Goal: Find specific page/section: Find specific page/section

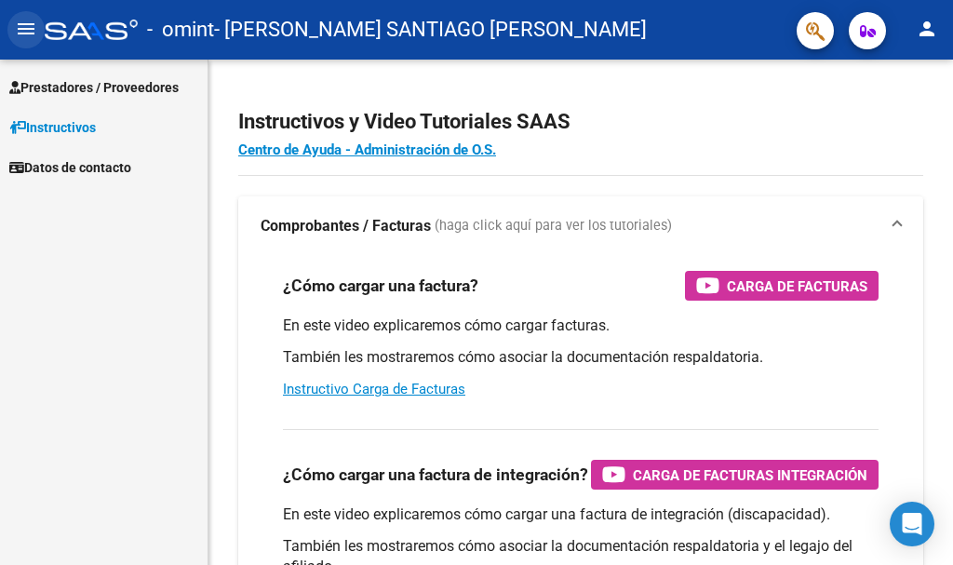
click at [30, 29] on mat-icon "menu" at bounding box center [26, 29] width 22 height 22
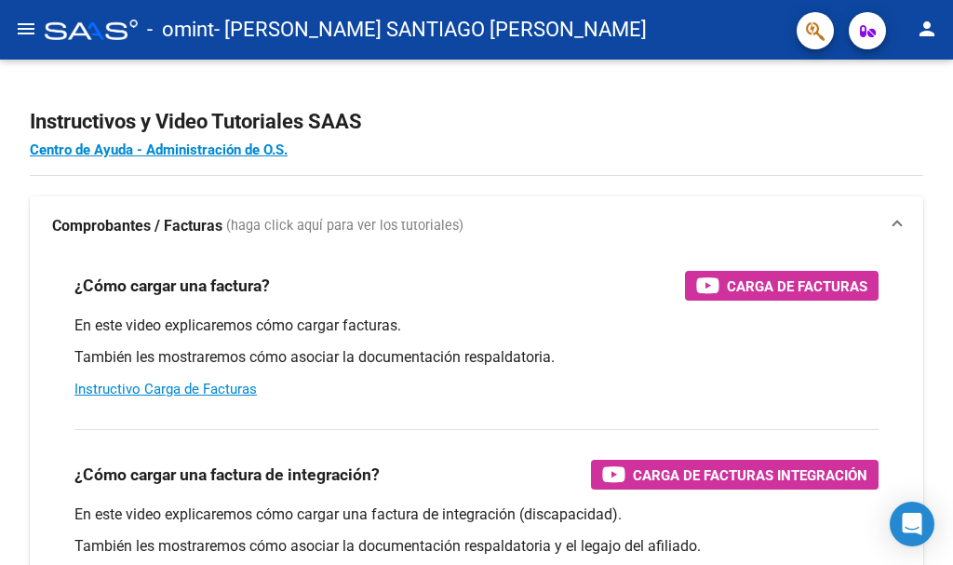
click at [30, 29] on mat-icon "menu" at bounding box center [26, 29] width 22 height 22
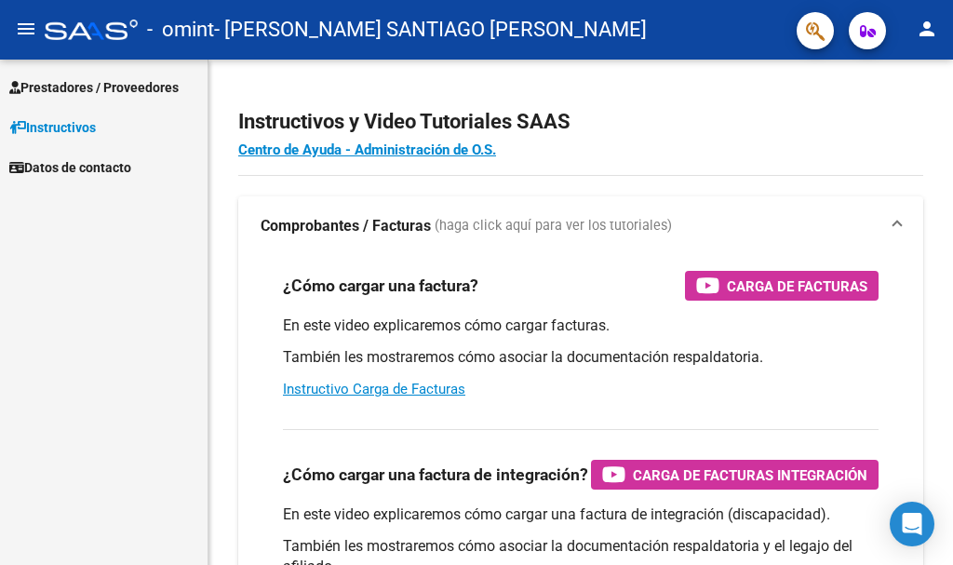
click at [103, 89] on span "Prestadores / Proveedores" at bounding box center [93, 87] width 169 height 20
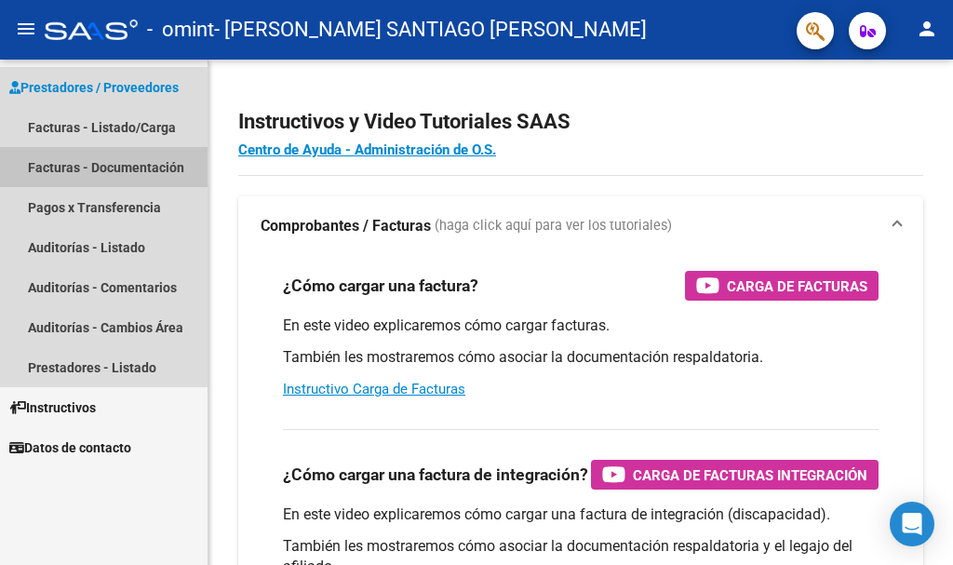
click at [133, 166] on link "Facturas - Documentación" at bounding box center [103, 167] width 207 height 40
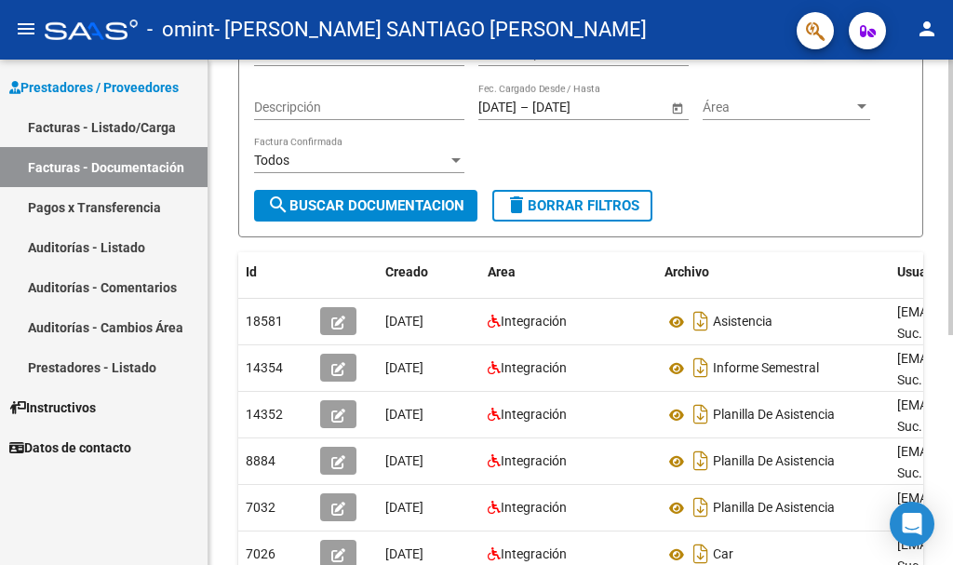
scroll to position [186, 0]
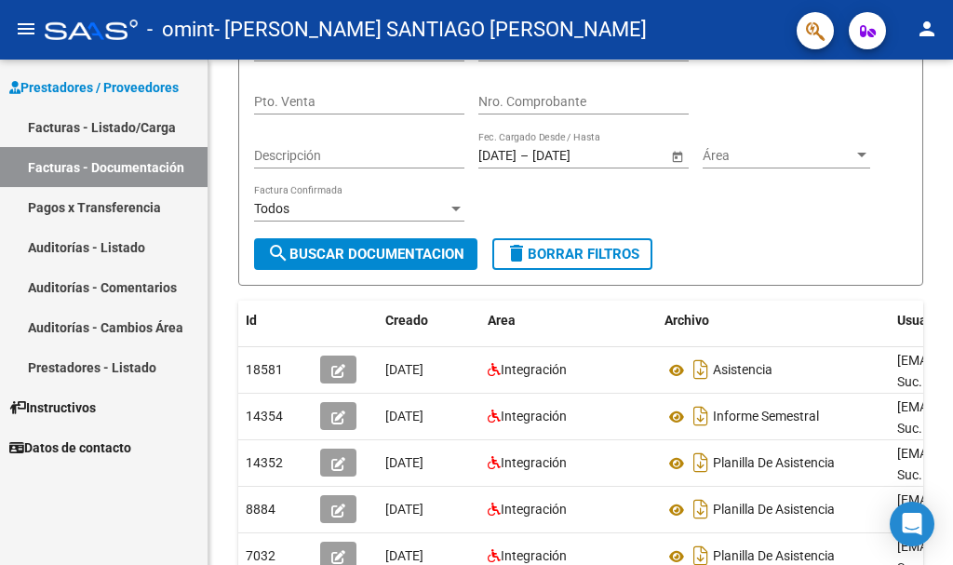
click at [132, 127] on link "Facturas - Listado/Carga" at bounding box center [103, 127] width 207 height 40
